Goal: Task Accomplishment & Management: Use online tool/utility

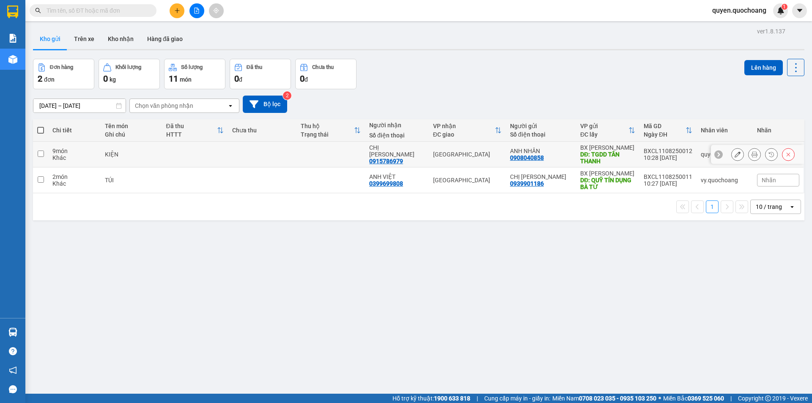
click at [576, 158] on td "BX [PERSON_NAME]: TGDD TÂN THANH" at bounding box center [607, 155] width 63 height 26
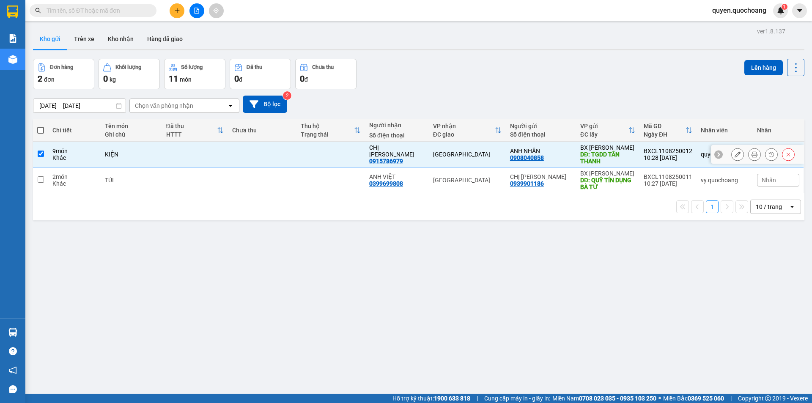
checkbox input "true"
click at [755, 72] on button "Lên hàng" at bounding box center [764, 67] width 39 height 15
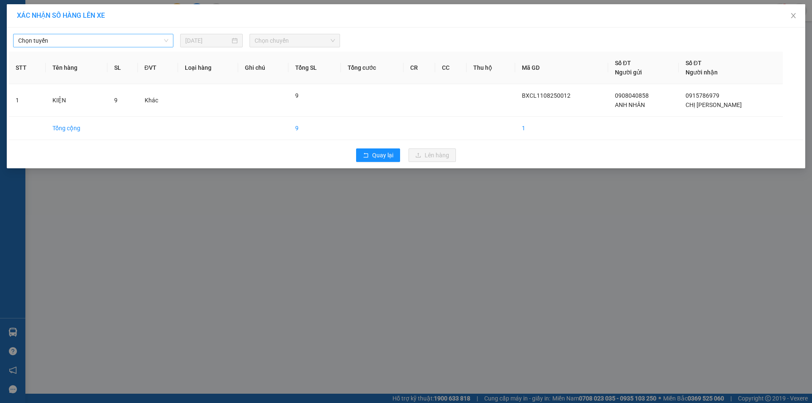
click at [143, 41] on span "Chọn tuyến" at bounding box center [93, 40] width 150 height 13
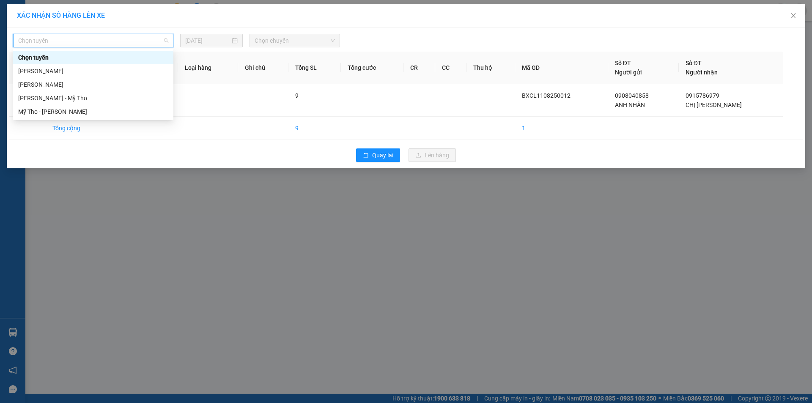
click at [124, 74] on div "[PERSON_NAME]" at bounding box center [93, 70] width 150 height 9
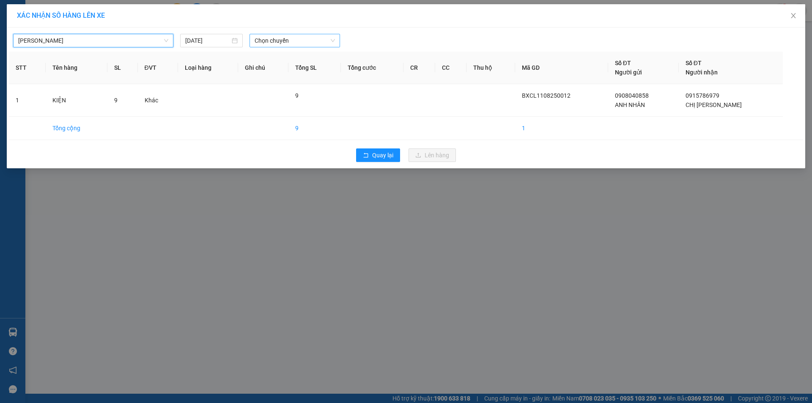
click at [269, 38] on span "Chọn chuyến" at bounding box center [295, 40] width 80 height 13
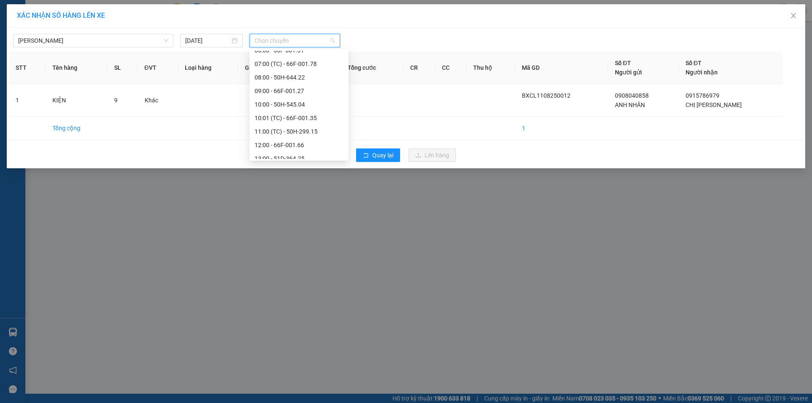
scroll to position [212, 0]
click at [305, 131] on div "11:00 (TC) - 50H-299.15" at bounding box center [299, 130] width 89 height 9
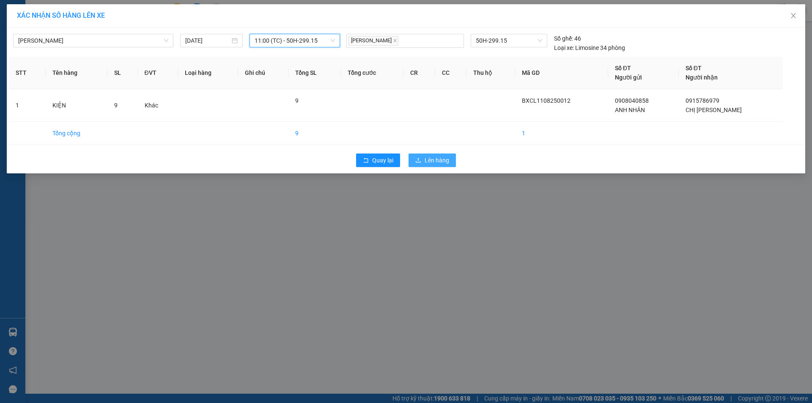
click at [442, 161] on span "Lên hàng" at bounding box center [437, 160] width 25 height 9
